Goal: Task Accomplishment & Management: Manage account settings

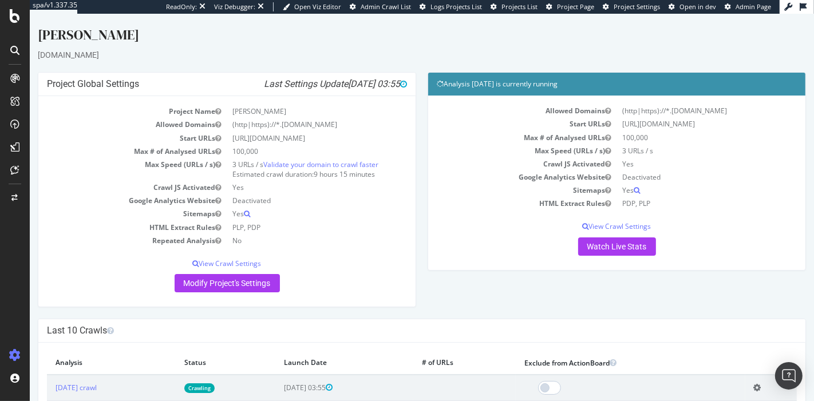
click at [416, 47] on div "[PERSON_NAME]" at bounding box center [421, 37] width 768 height 24
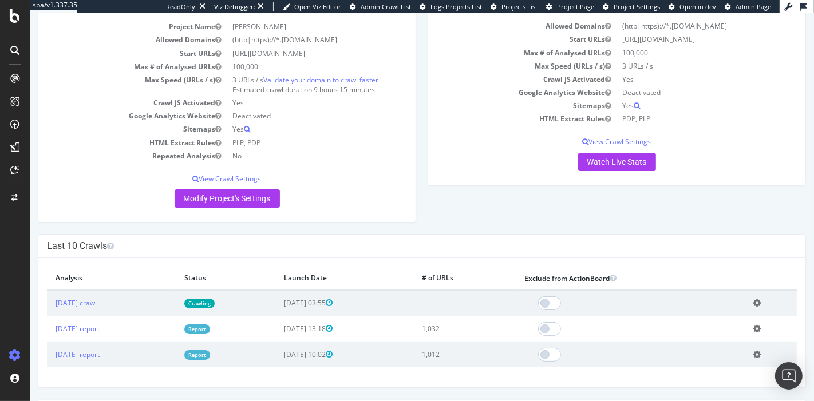
scroll to position [86, 0]
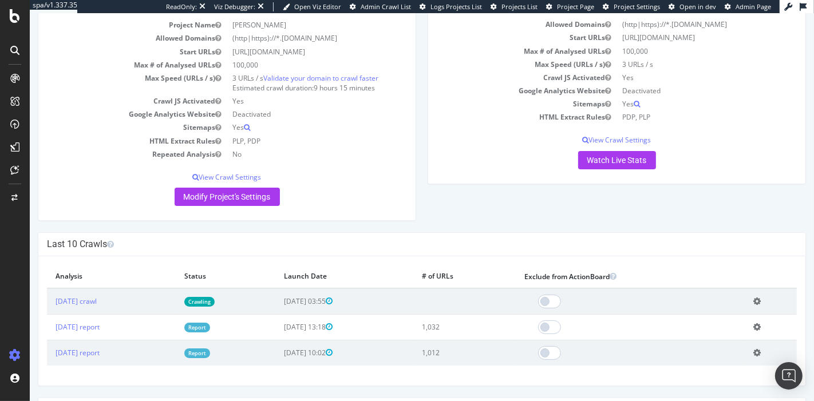
click at [209, 326] on link "Report" at bounding box center [197, 328] width 26 height 10
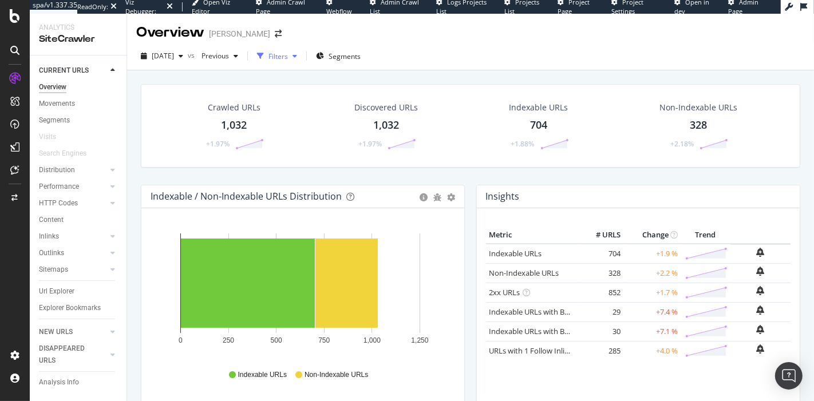
click at [288, 53] on div "Filters" at bounding box center [277, 56] width 19 height 10
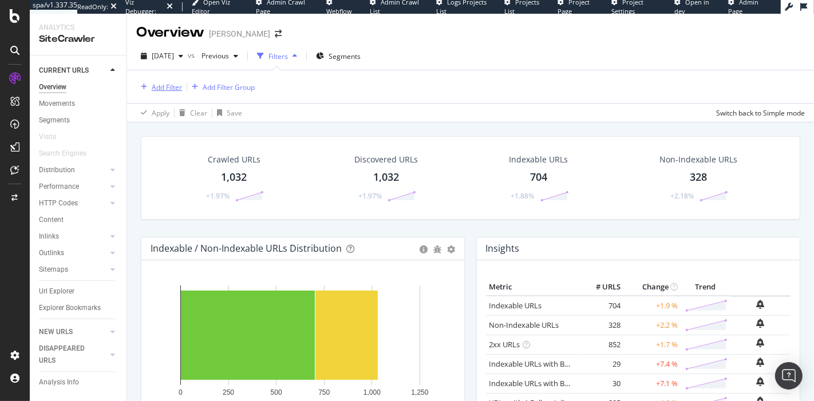
click at [153, 87] on div "Add Filter" at bounding box center [167, 87] width 30 height 10
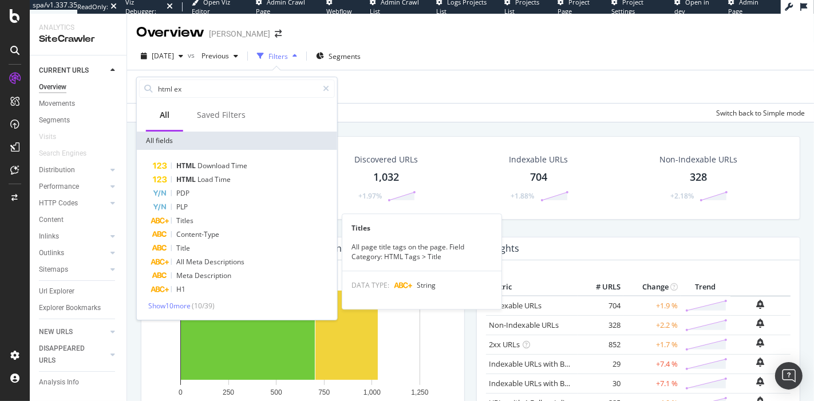
type input "html ext"
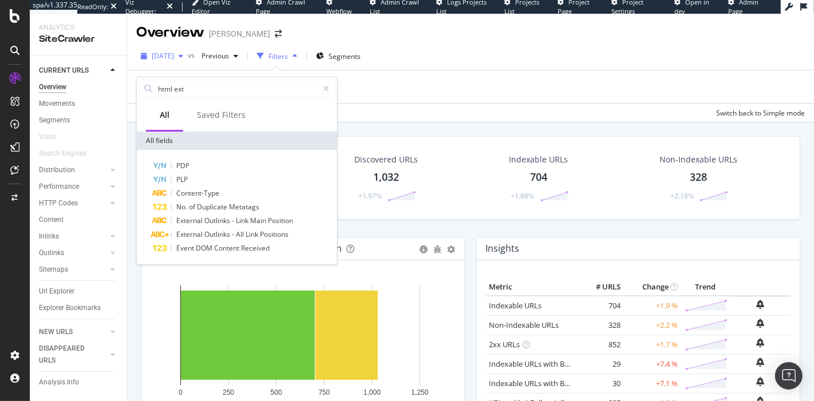
click at [174, 57] on span "[DATE]" at bounding box center [163, 56] width 22 height 10
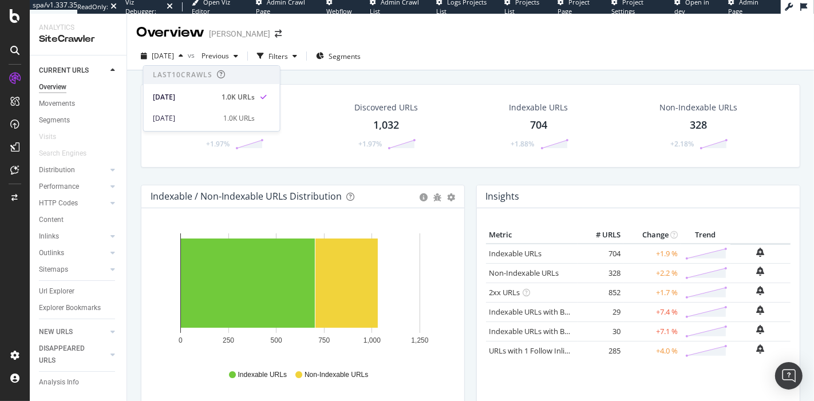
click at [355, 70] on div "Crawled URLs 1,032 +1.97% Discovered URLs 1,032 +1.97% Indexable URLs 704 +1.88…" at bounding box center [470, 263] width 687 height 387
click at [288, 53] on div "Filters" at bounding box center [277, 56] width 19 height 10
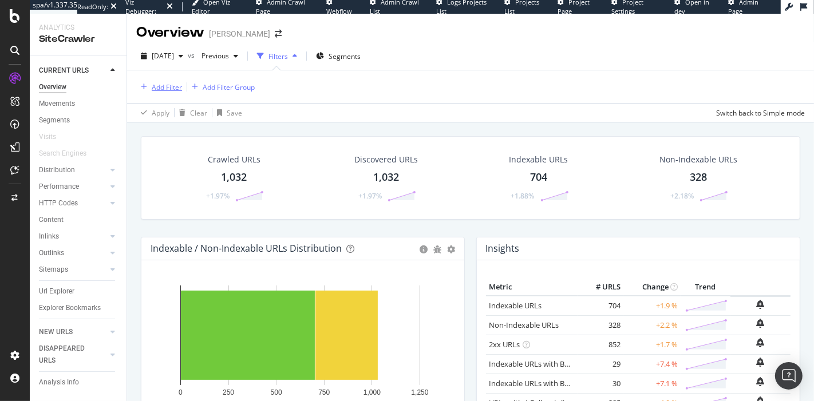
click at [168, 87] on div "Add Filter" at bounding box center [167, 87] width 30 height 10
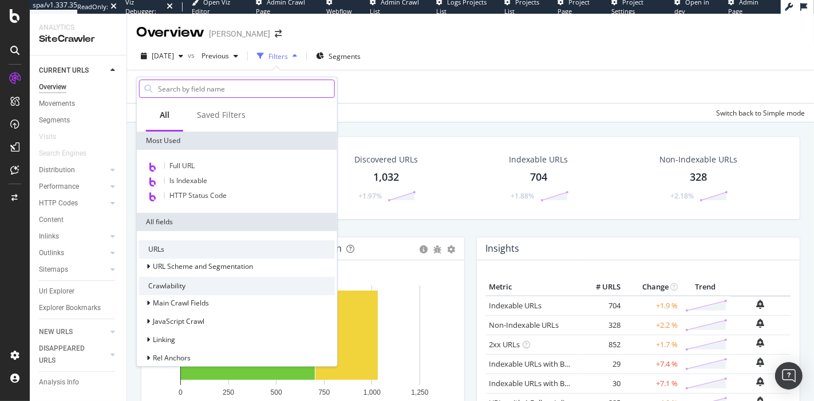
type input "t"
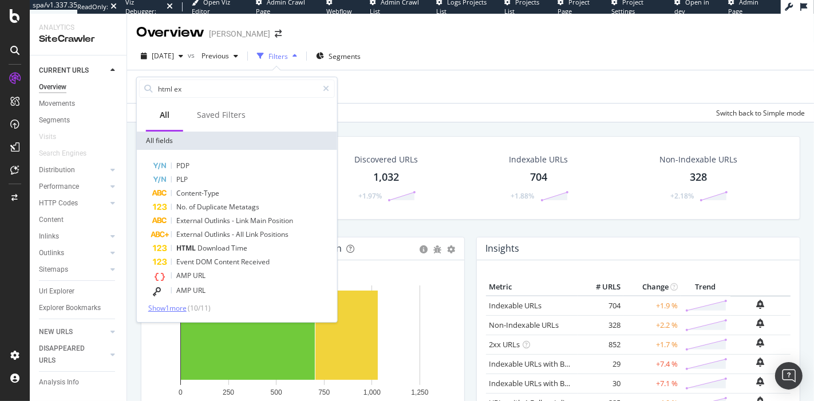
type input "html ex"
click at [177, 310] on span "Show 1 more" at bounding box center [167, 308] width 38 height 10
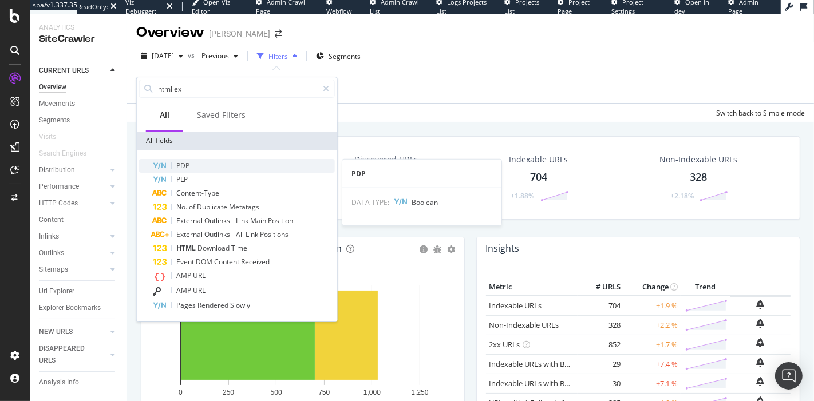
click at [234, 164] on div "PDP" at bounding box center [244, 166] width 182 height 14
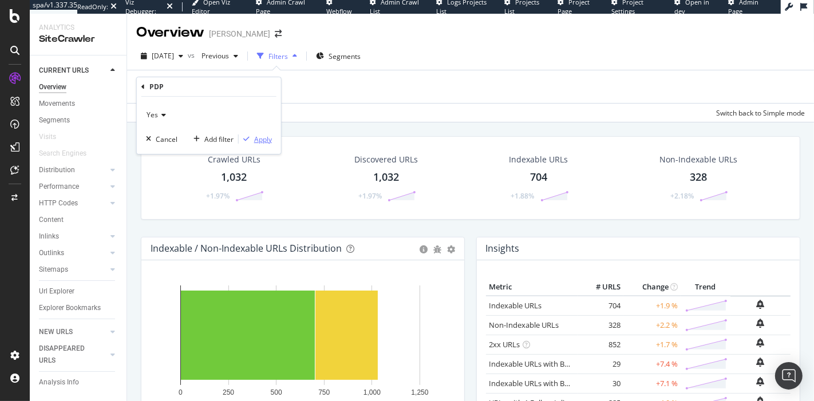
click at [265, 140] on div "Apply" at bounding box center [263, 139] width 18 height 10
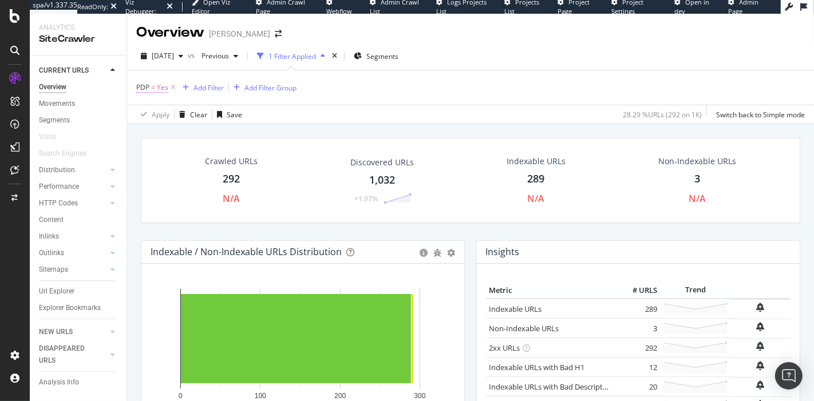
click at [166, 86] on span "Yes" at bounding box center [162, 88] width 11 height 16
click at [142, 86] on icon at bounding box center [142, 85] width 3 height 7
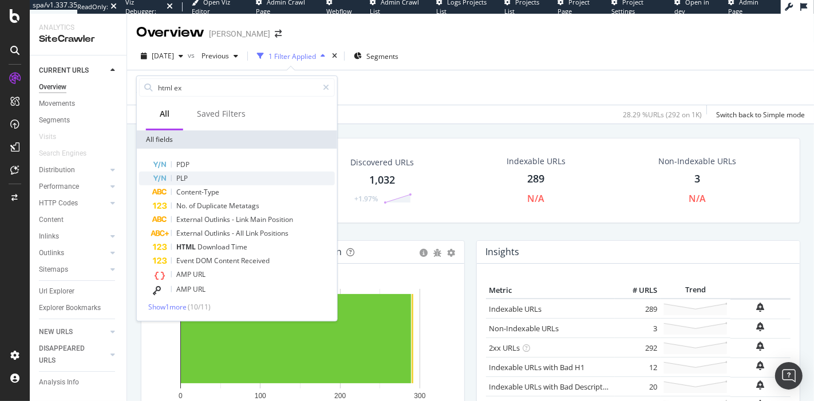
click at [195, 177] on div "PLP" at bounding box center [244, 179] width 182 height 14
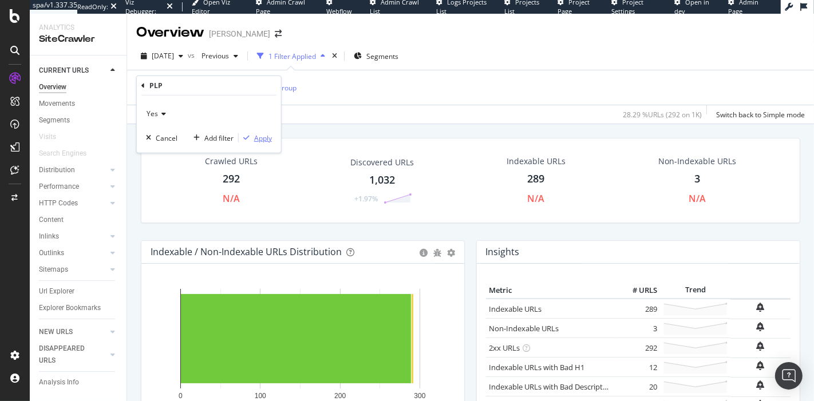
click at [256, 138] on div "Apply" at bounding box center [263, 138] width 18 height 10
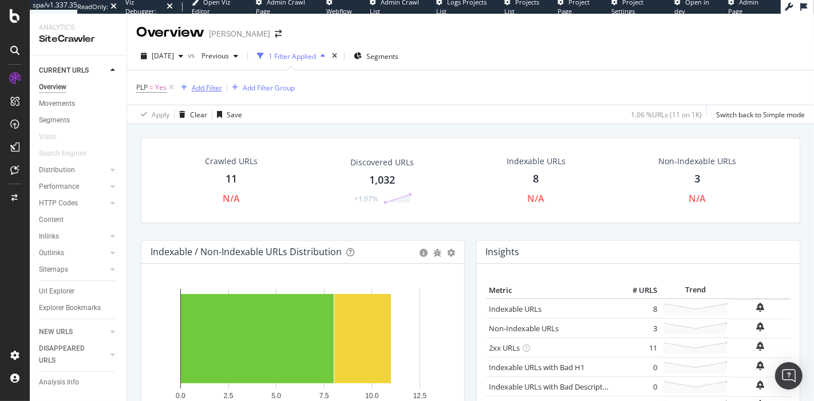
click at [204, 85] on div "Add Filter" at bounding box center [207, 88] width 30 height 10
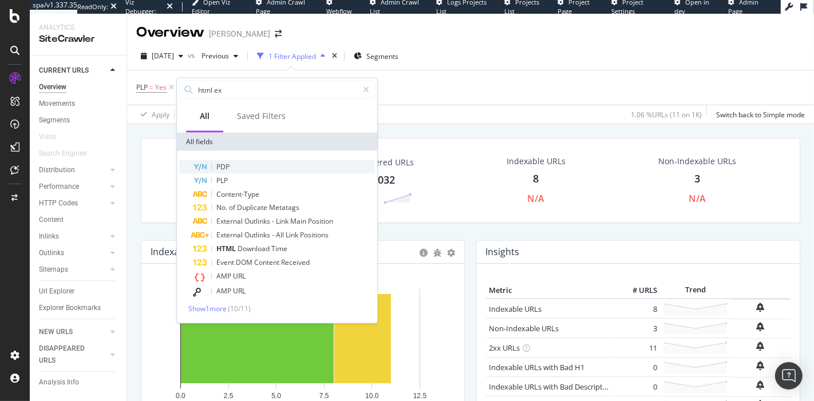
click at [248, 169] on div "PDP" at bounding box center [284, 167] width 182 height 14
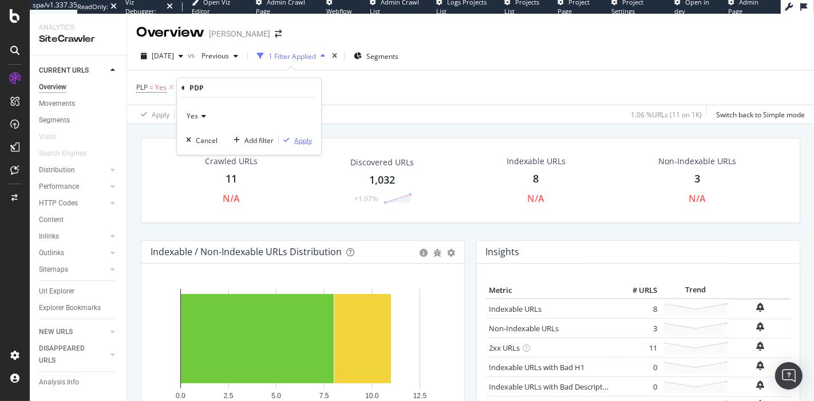
click at [310, 140] on div "Apply" at bounding box center [303, 140] width 18 height 10
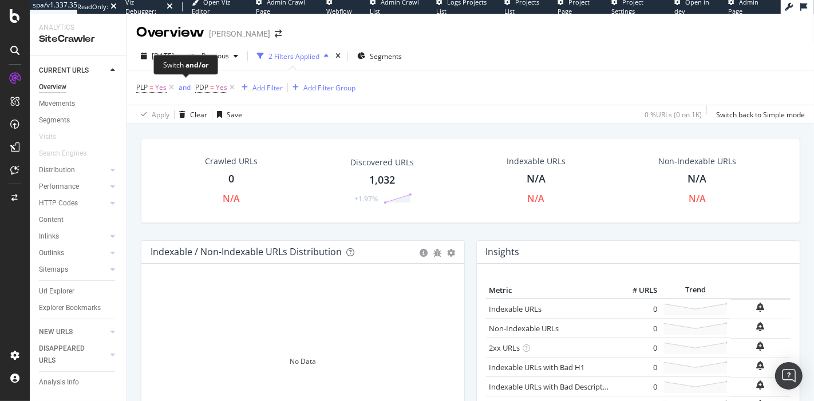
click at [177, 88] on span "and" at bounding box center [185, 88] width 19 height 16
click at [186, 88] on div "and" at bounding box center [184, 87] width 12 height 10
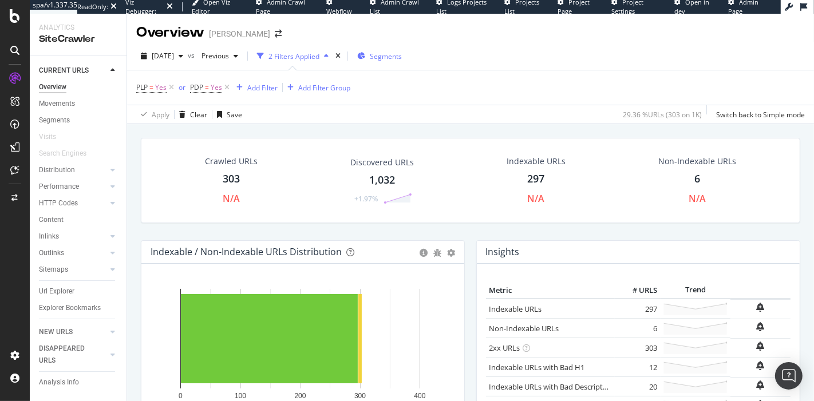
click at [402, 61] on div "Segments" at bounding box center [379, 55] width 45 height 17
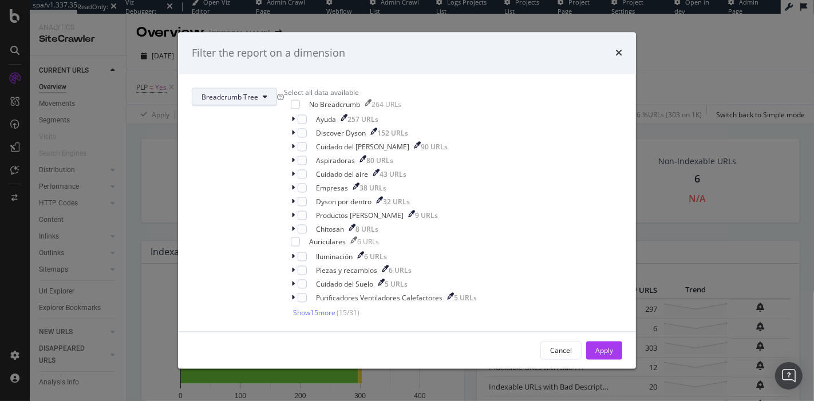
click at [258, 92] on span "Breadcrumb Tree" at bounding box center [229, 97] width 57 height 10
click at [565, 105] on div "Filter the report on a dimension Breadcrumb Tree Select all data available No B…" at bounding box center [407, 200] width 814 height 401
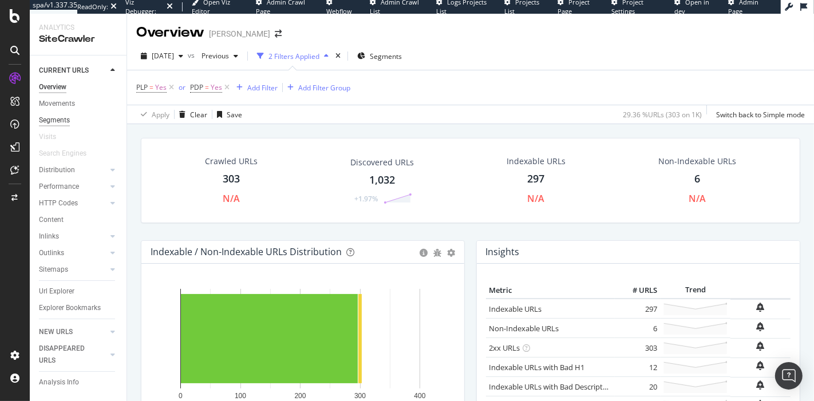
click at [58, 122] on div "Segments" at bounding box center [54, 120] width 31 height 12
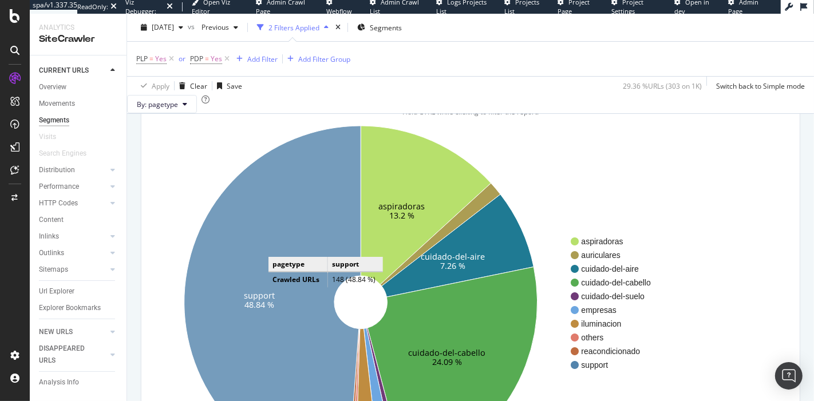
scroll to position [78, 0]
click at [263, 262] on icon at bounding box center [272, 302] width 177 height 352
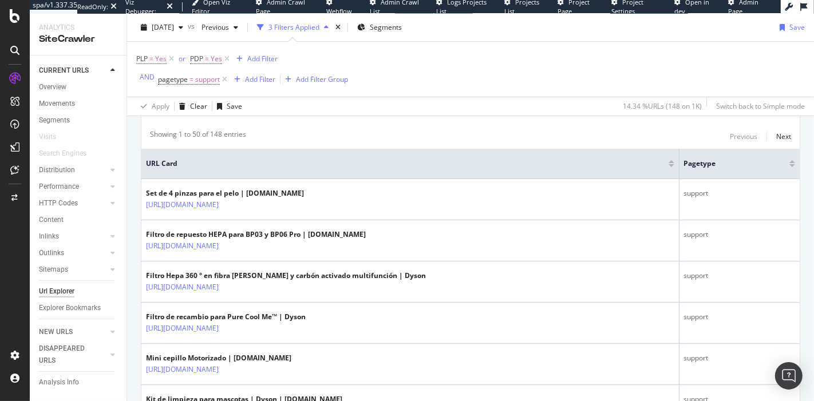
scroll to position [232, 0]
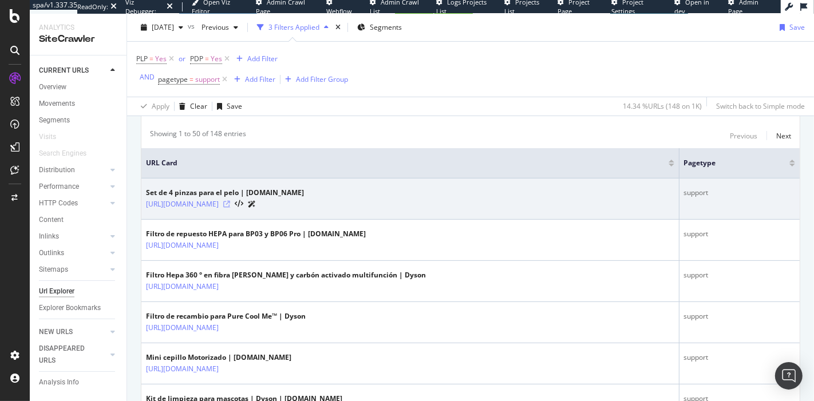
click at [230, 205] on icon at bounding box center [226, 204] width 7 height 7
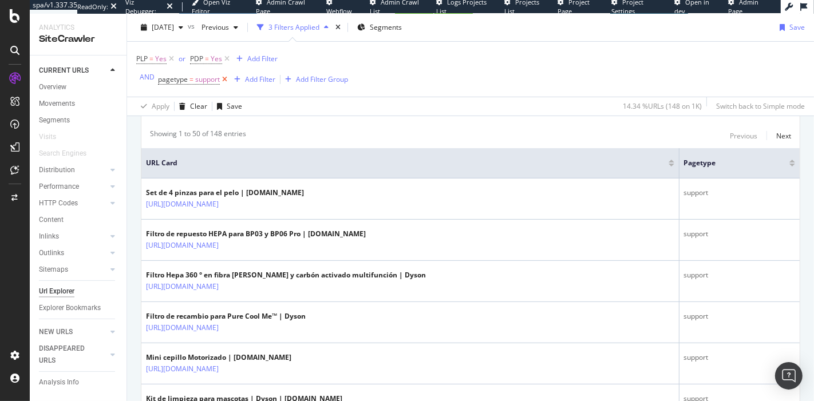
click at [224, 77] on icon at bounding box center [225, 79] width 10 height 11
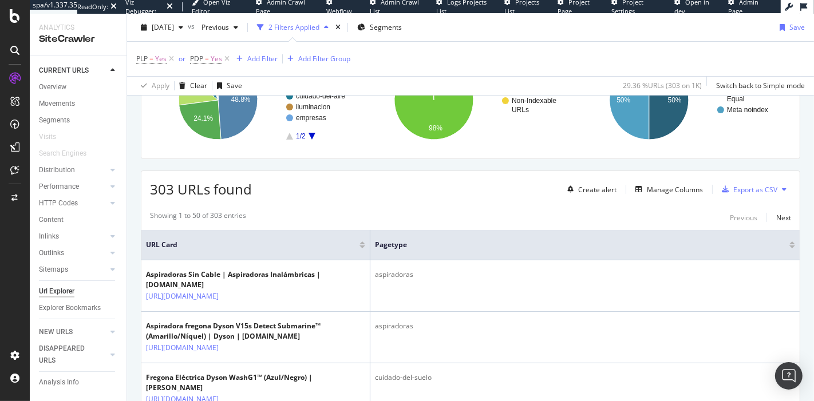
scroll to position [74, 0]
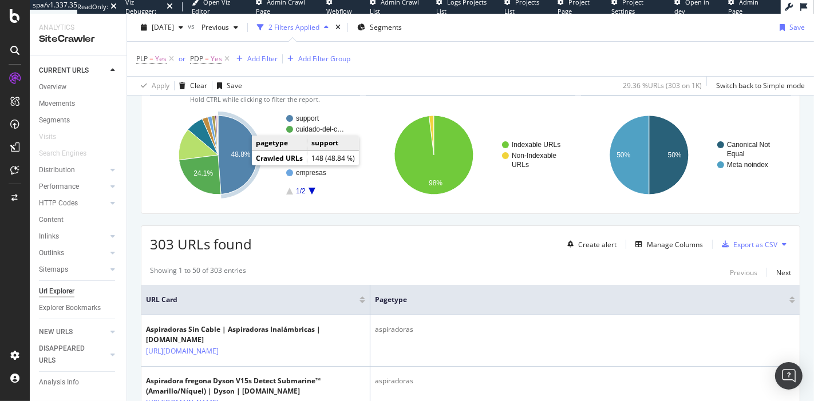
click at [236, 152] on text "48.8%" at bounding box center [240, 154] width 19 height 8
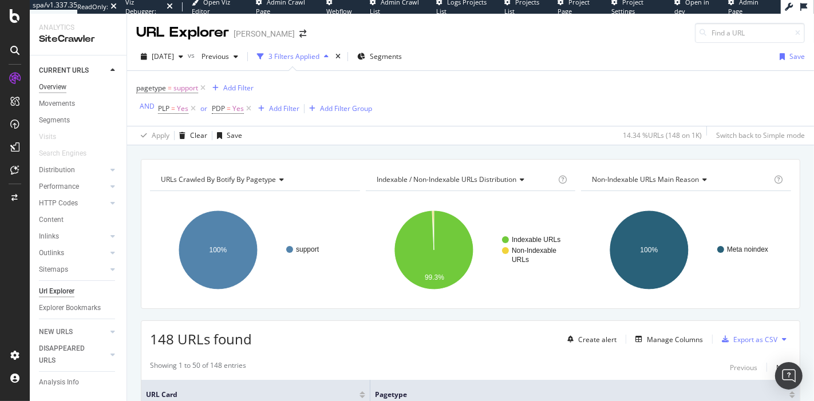
click at [51, 86] on div "Overview" at bounding box center [52, 87] width 27 height 12
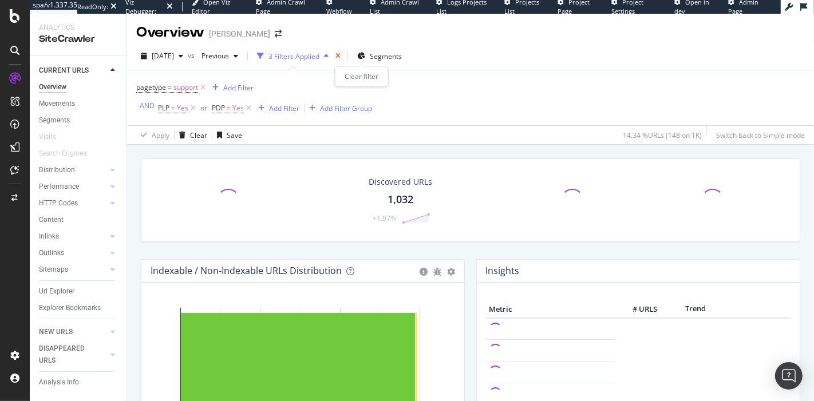
click at [340, 59] on icon "times" at bounding box center [337, 56] width 5 height 7
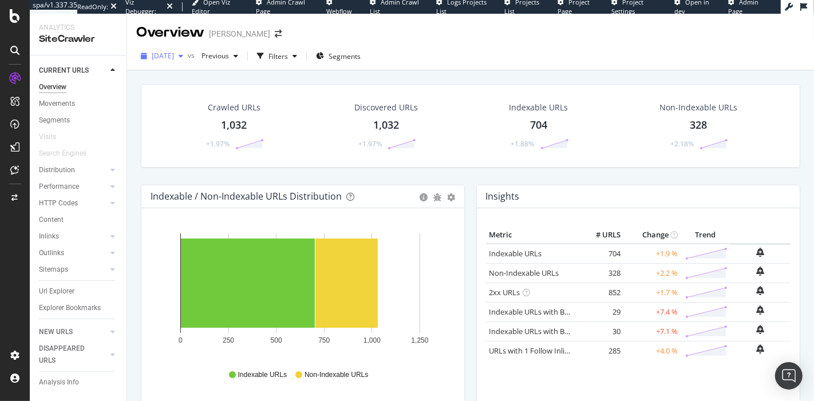
click at [174, 60] on span "[DATE]" at bounding box center [163, 56] width 22 height 10
click at [463, 177] on div "Crawled URLs 1,032 +1.97% Discovered URLs 1,032 +1.97% Indexable URLs 704 +1.88…" at bounding box center [470, 134] width 671 height 101
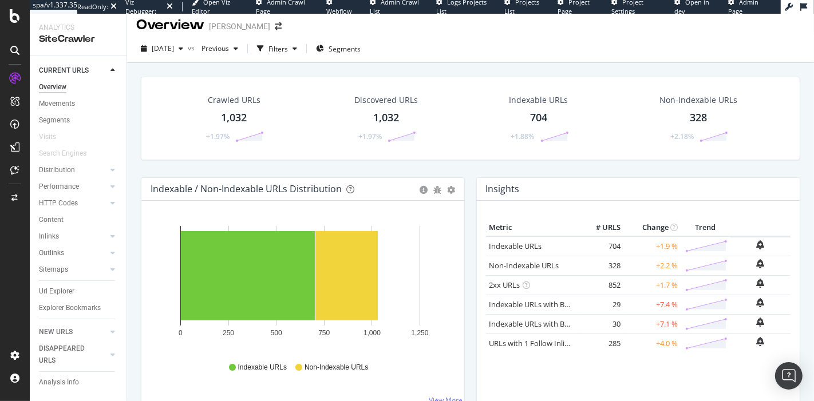
scroll to position [6, 0]
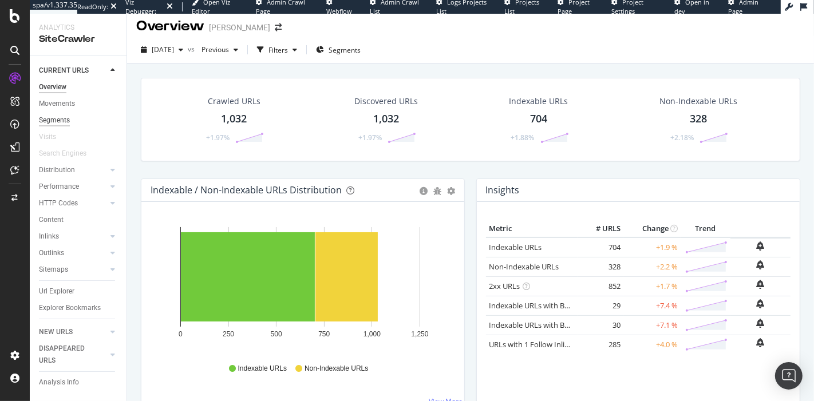
click at [59, 119] on div "Segments" at bounding box center [54, 120] width 31 height 12
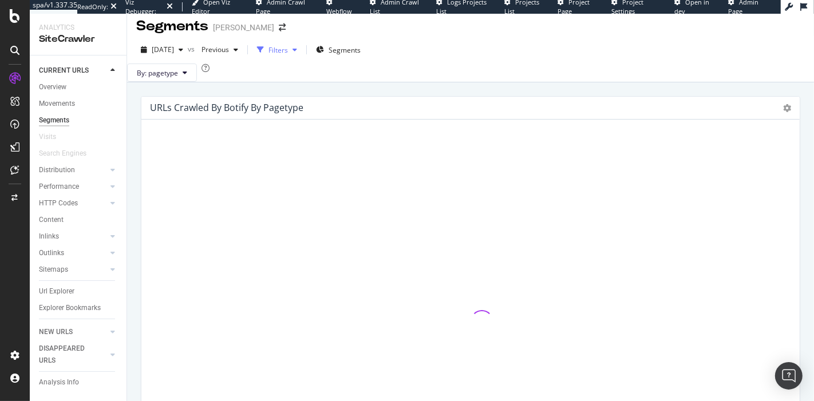
click at [288, 49] on div "Filters" at bounding box center [277, 50] width 19 height 10
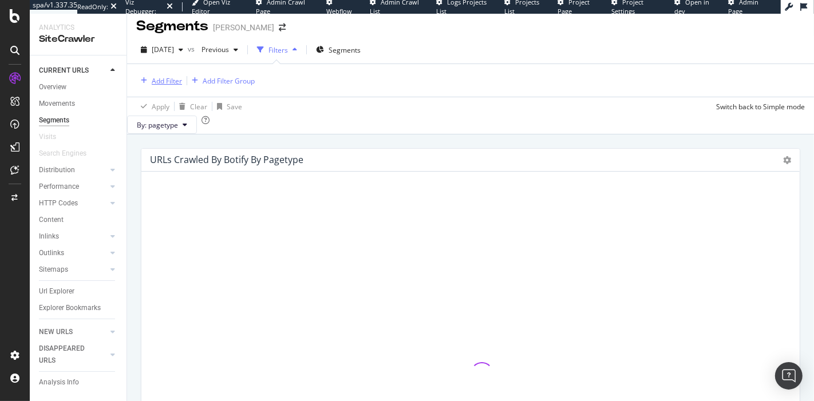
click at [161, 76] on div "Add Filter" at bounding box center [167, 81] width 30 height 10
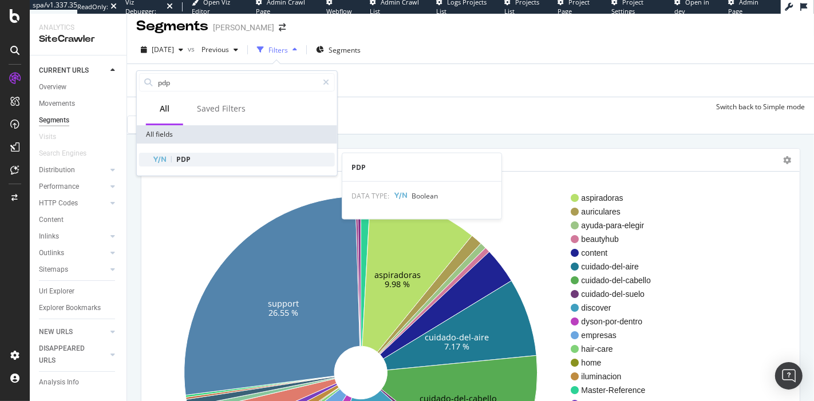
type input "pdp"
click at [199, 159] on div "PDP" at bounding box center [244, 160] width 182 height 14
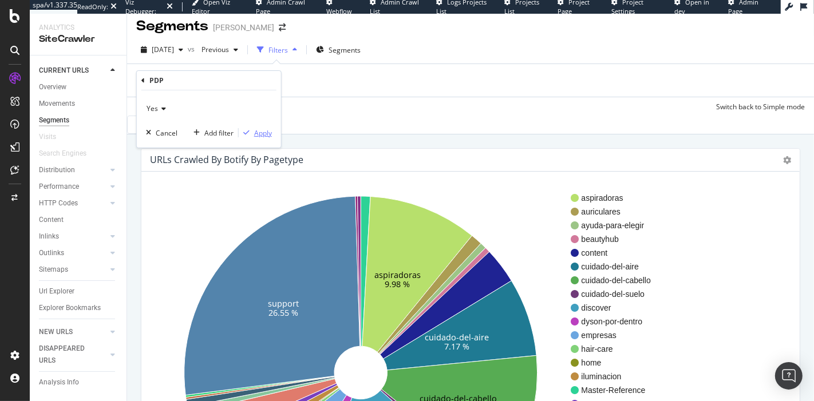
click at [261, 128] on div "Apply" at bounding box center [263, 133] width 18 height 10
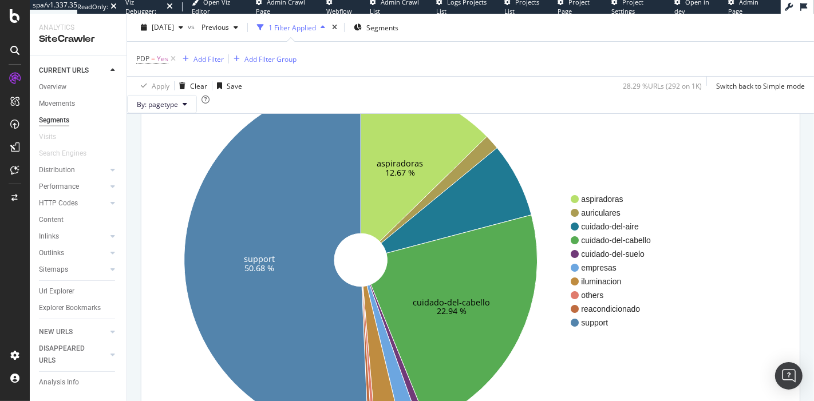
scroll to position [124, 0]
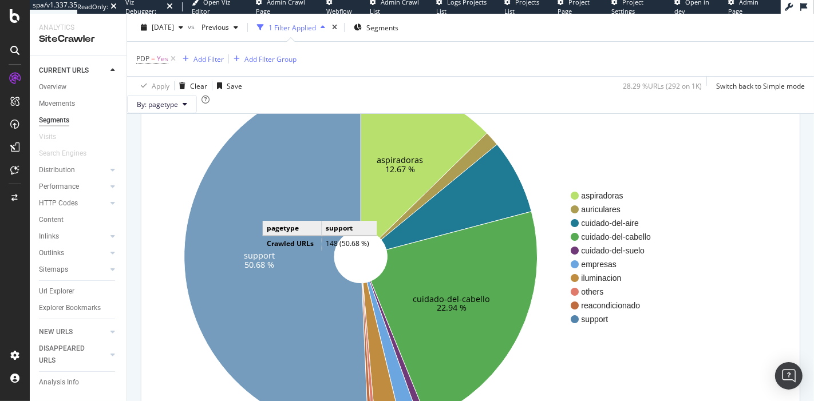
click at [273, 227] on icon at bounding box center [276, 256] width 184 height 353
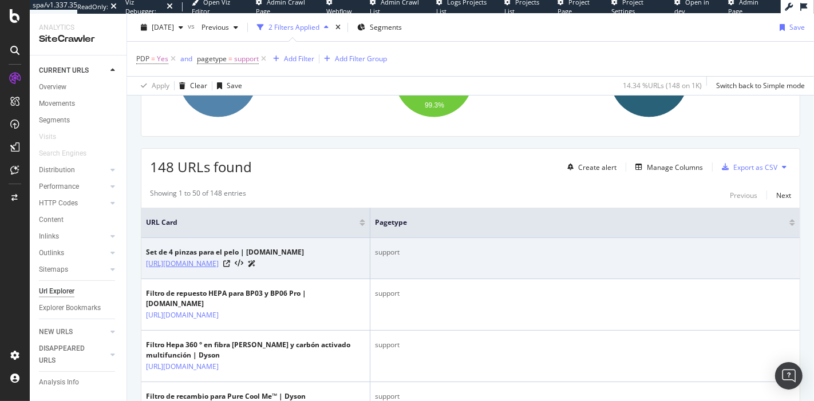
scroll to position [152, 0]
click at [230, 261] on icon at bounding box center [226, 263] width 7 height 7
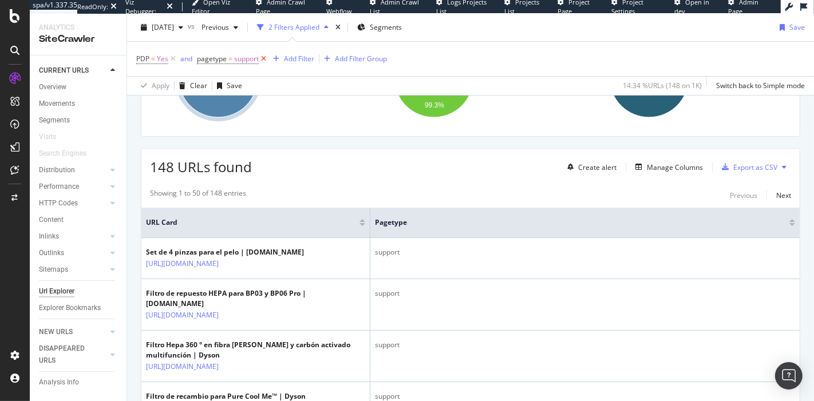
click at [262, 59] on icon at bounding box center [264, 58] width 10 height 11
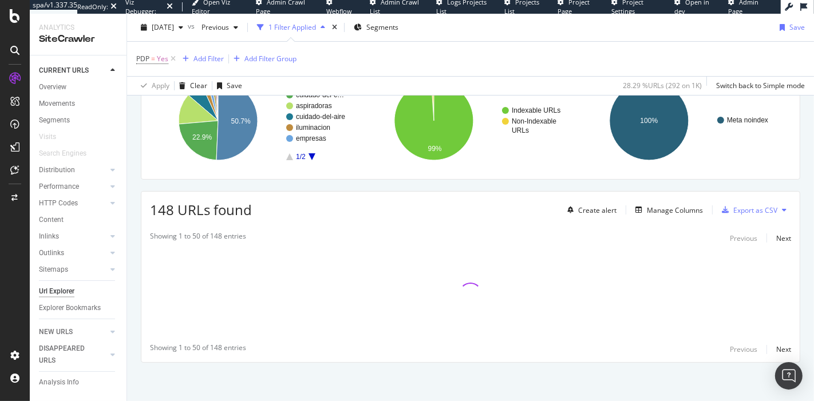
scroll to position [152, 0]
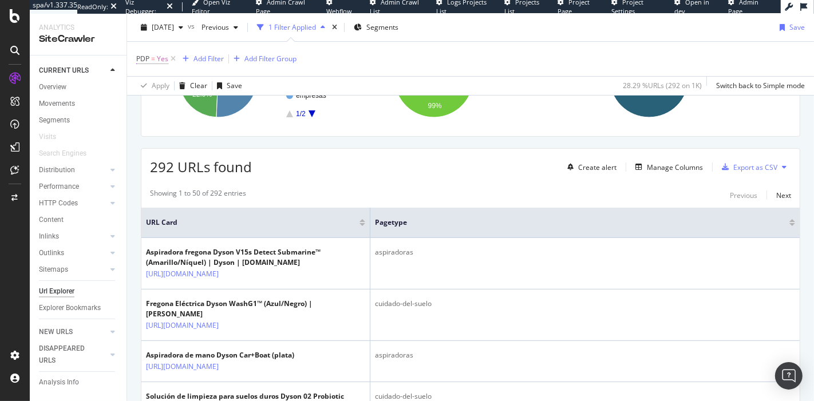
click at [160, 58] on span "Yes" at bounding box center [162, 59] width 11 height 16
click at [346, 51] on div "PDP = Yes Add Filter Add Filter Group" at bounding box center [470, 59] width 668 height 34
click at [173, 58] on icon at bounding box center [173, 58] width 10 height 11
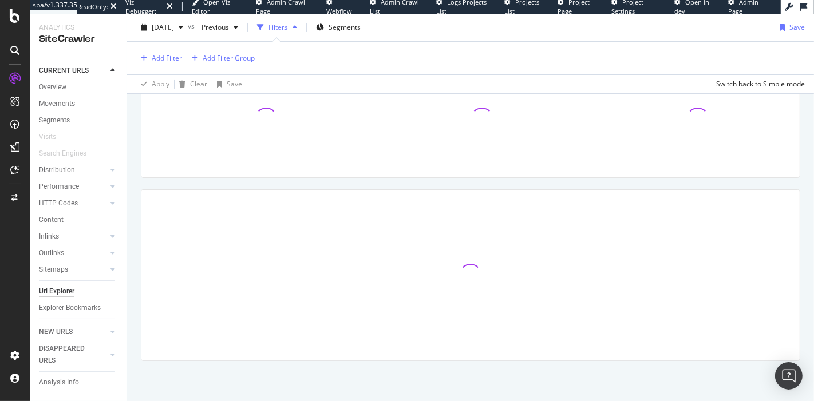
scroll to position [107, 0]
click at [54, 118] on div "Segments" at bounding box center [54, 120] width 31 height 12
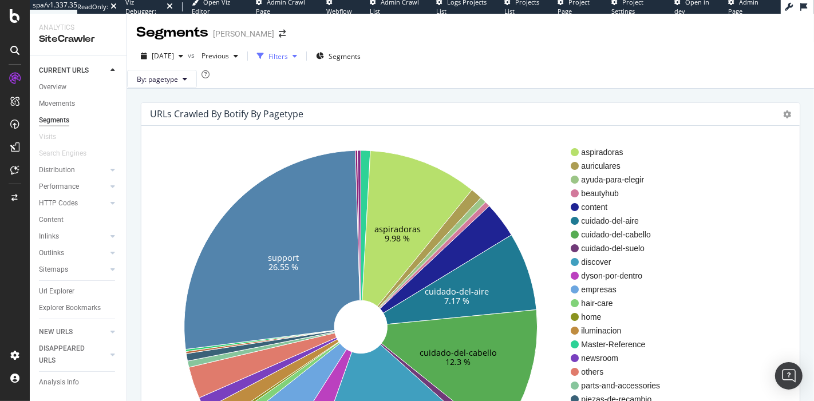
click at [288, 52] on div "Filters" at bounding box center [277, 56] width 19 height 10
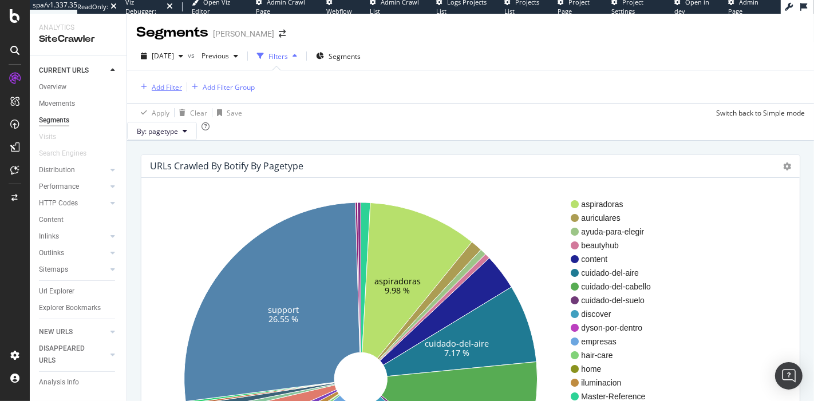
click at [153, 89] on div "Add Filter" at bounding box center [167, 87] width 30 height 10
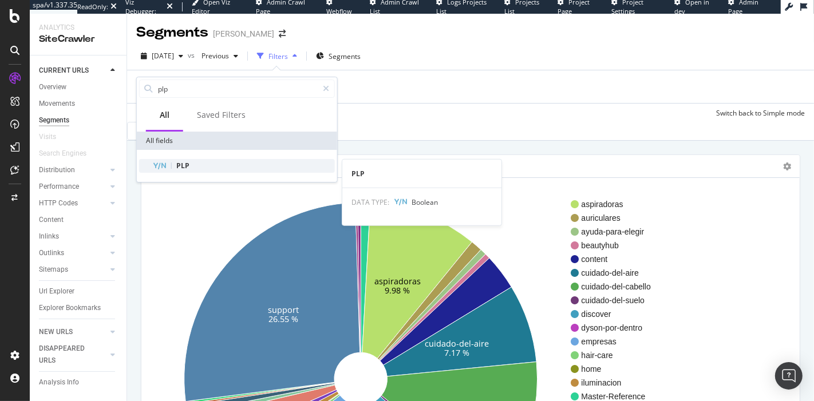
type input "plp"
click at [236, 169] on div "PLP" at bounding box center [244, 166] width 182 height 14
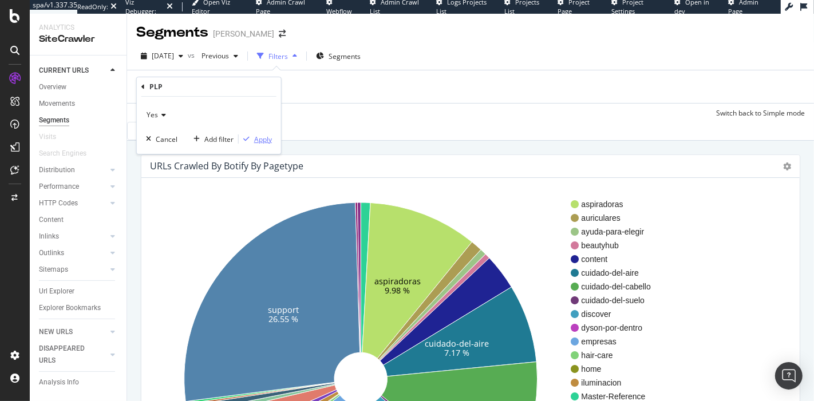
click at [261, 136] on div "Apply" at bounding box center [263, 139] width 18 height 10
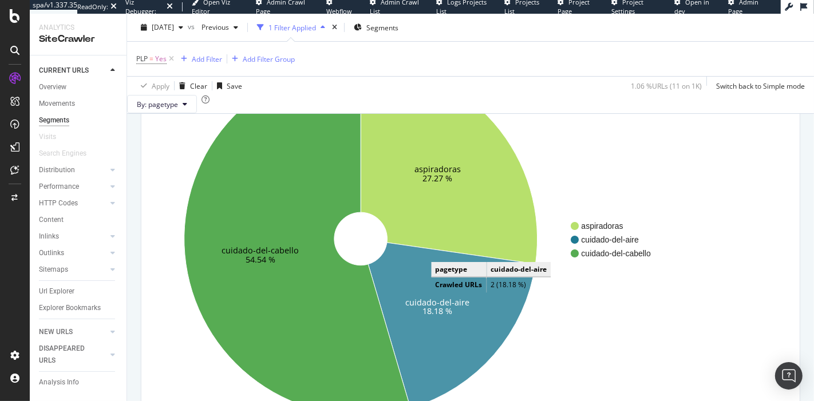
scroll to position [141, 0]
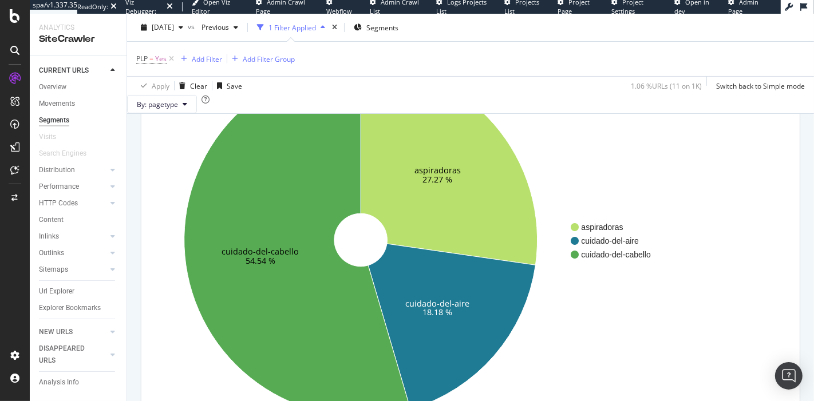
click at [316, 31] on div "1 Filter Applied" at bounding box center [291, 27] width 47 height 10
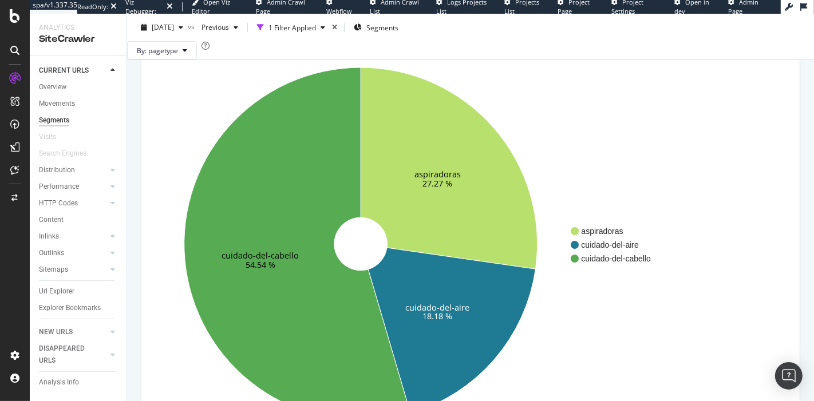
scroll to position [82, 0]
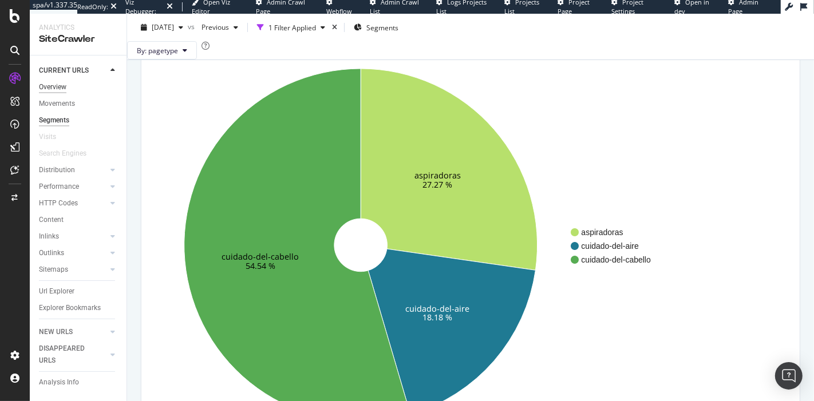
click at [63, 89] on div "Overview" at bounding box center [52, 87] width 27 height 12
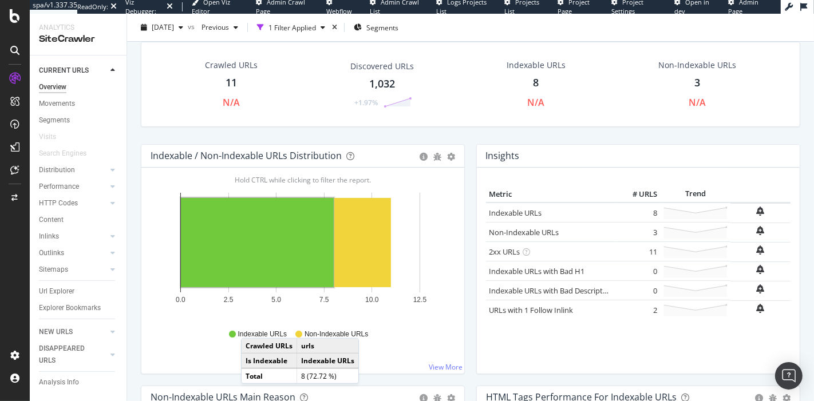
scroll to position [49, 0]
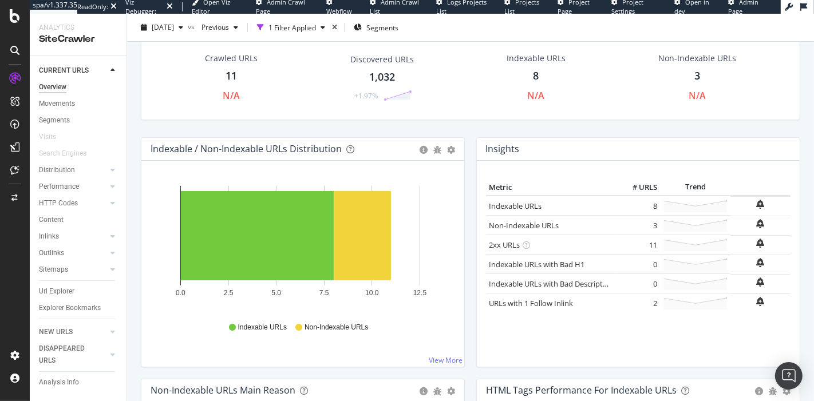
drag, startPoint x: 56, startPoint y: 288, endPoint x: 157, endPoint y: 258, distance: 105.0
click at [56, 288] on div "Url Explorer" at bounding box center [56, 291] width 35 height 12
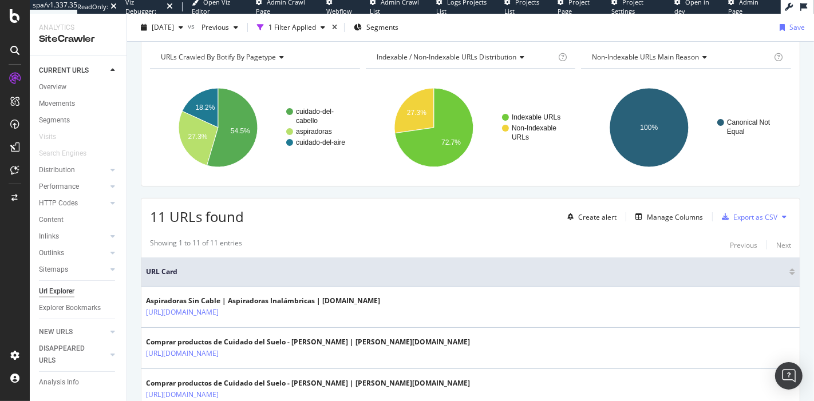
scroll to position [35, 0]
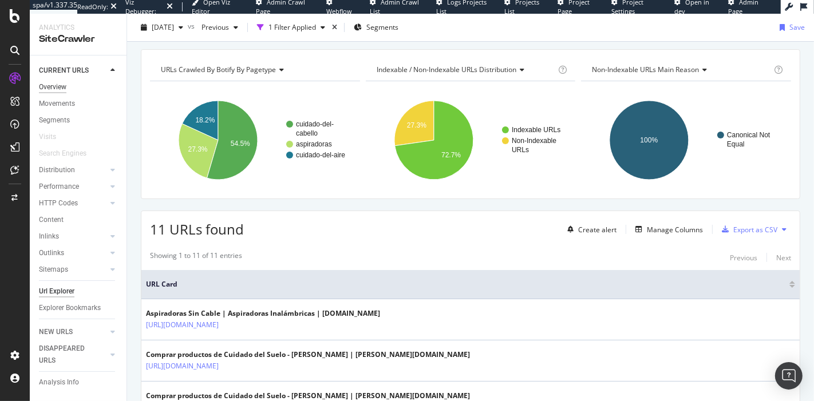
click at [55, 88] on div "Overview" at bounding box center [52, 87] width 27 height 12
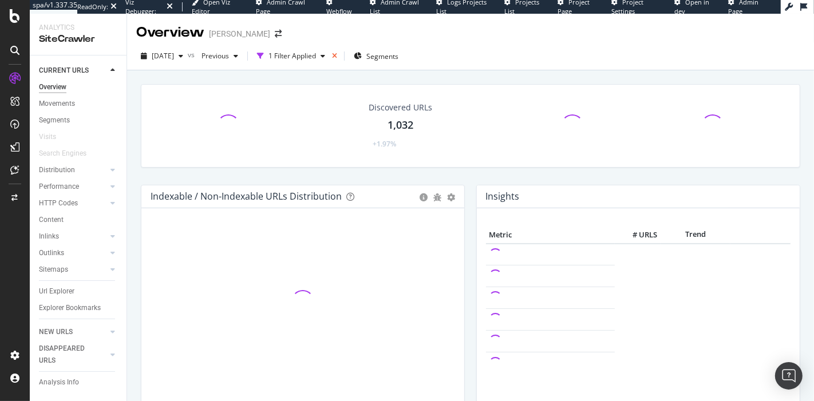
click at [337, 58] on icon "times" at bounding box center [334, 56] width 5 height 7
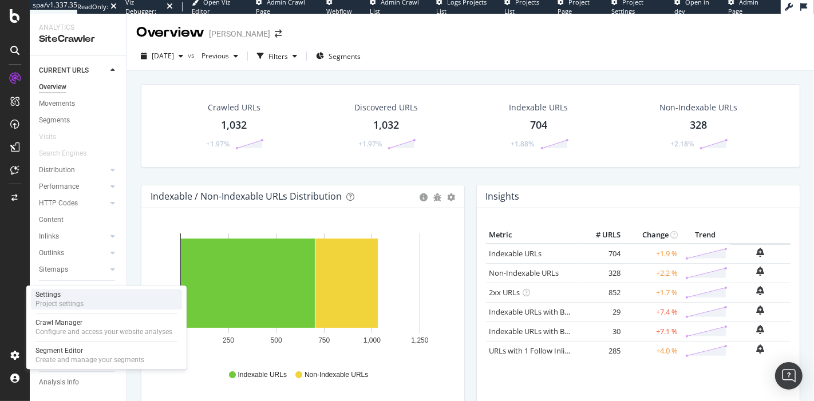
click at [130, 306] on div "Settings Project settings" at bounding box center [106, 299] width 151 height 21
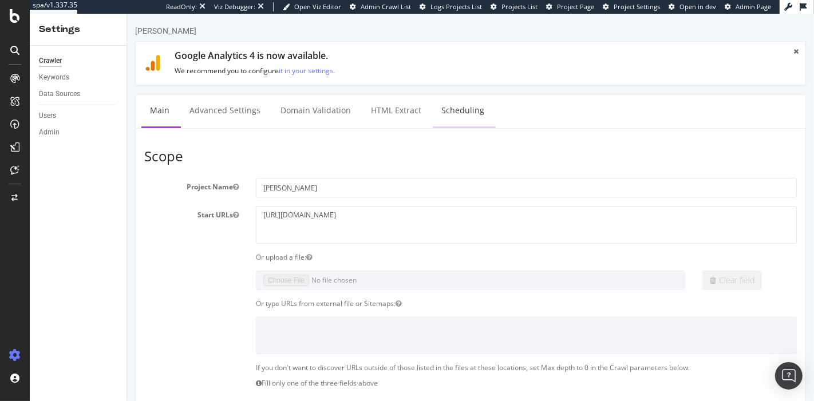
click at [472, 109] on link "Scheduling" at bounding box center [462, 110] width 60 height 31
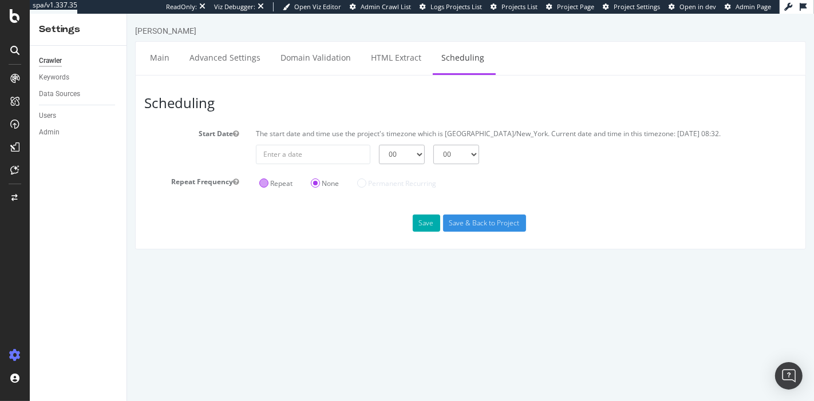
click at [266, 177] on div "Repeat" at bounding box center [275, 182] width 40 height 19
click at [269, 181] on label "Repeat" at bounding box center [275, 183] width 33 height 10
click at [126, 14] on input "Repeat" at bounding box center [126, 14] width 0 height 0
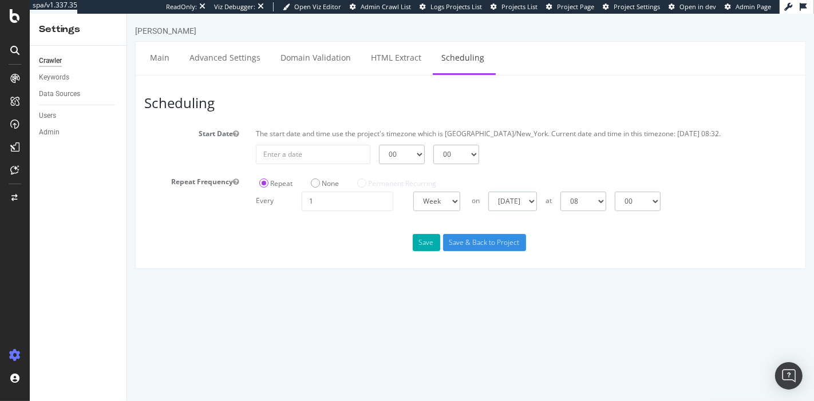
click at [536, 200] on select "[DATE] [DATE] [DATE] [DATE] [DATE] [DATE] [DATE]" at bounding box center [511, 201] width 49 height 19
click at [487, 192] on select "[DATE] [DATE] [DATE] [DATE] [DATE] [DATE] [DATE]" at bounding box center [511, 201] width 49 height 19
click at [605, 202] on select "00 01 02 03 04 05 06 07 08 09 10 11 12 13 14 15 16 17 18 19 20 21 22 23" at bounding box center [583, 201] width 46 height 19
select select "20"
click at [560, 192] on select "00 01 02 03 04 05 06 07 08 09 10 11 12 13 14 15 16 17 18 19 20 21 22 23" at bounding box center [583, 201] width 46 height 19
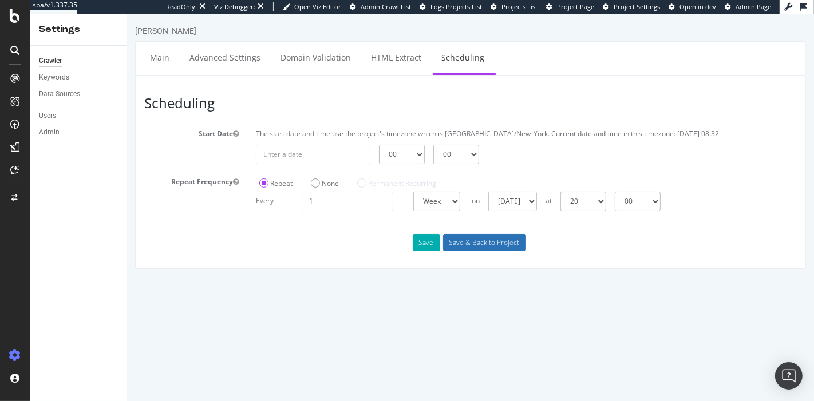
click at [465, 245] on input "Save & Back to Project" at bounding box center [483, 242] width 83 height 17
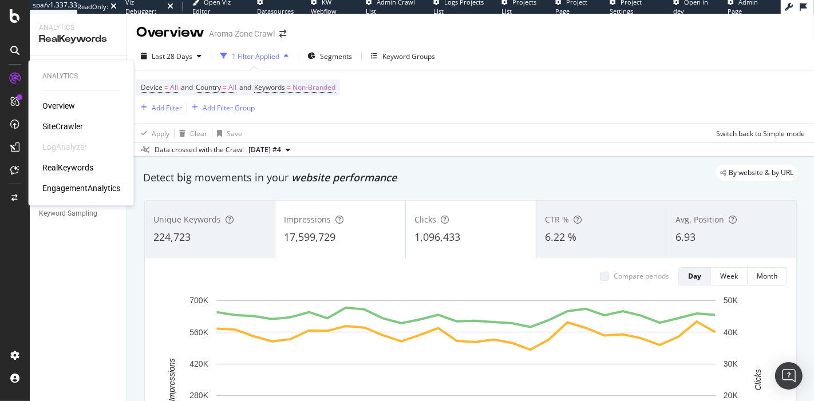
click at [78, 127] on div "SiteCrawler" at bounding box center [62, 126] width 41 height 11
